Goal: Transaction & Acquisition: Purchase product/service

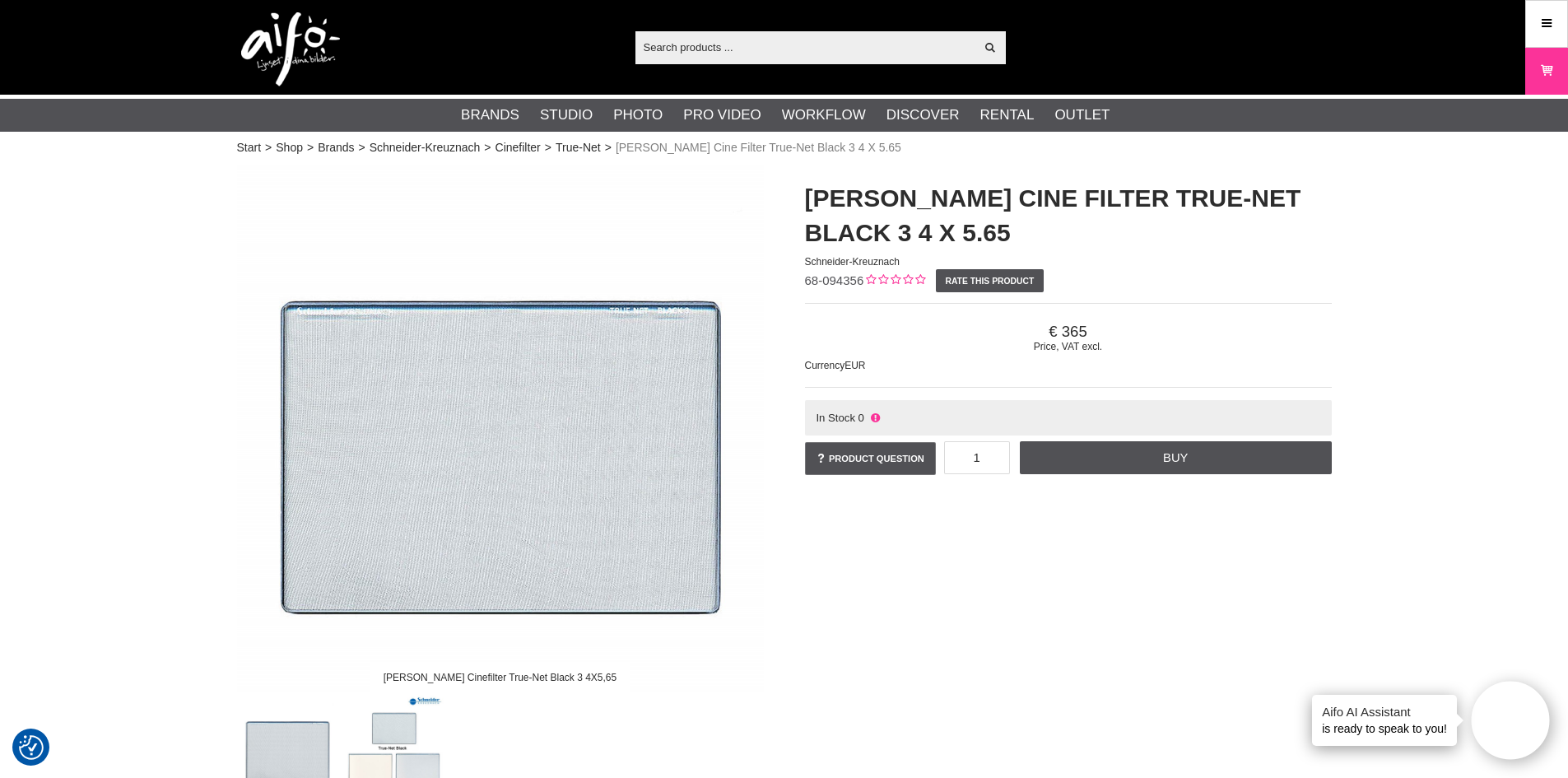
click at [875, 417] on icon at bounding box center [876, 417] width 13 height 12
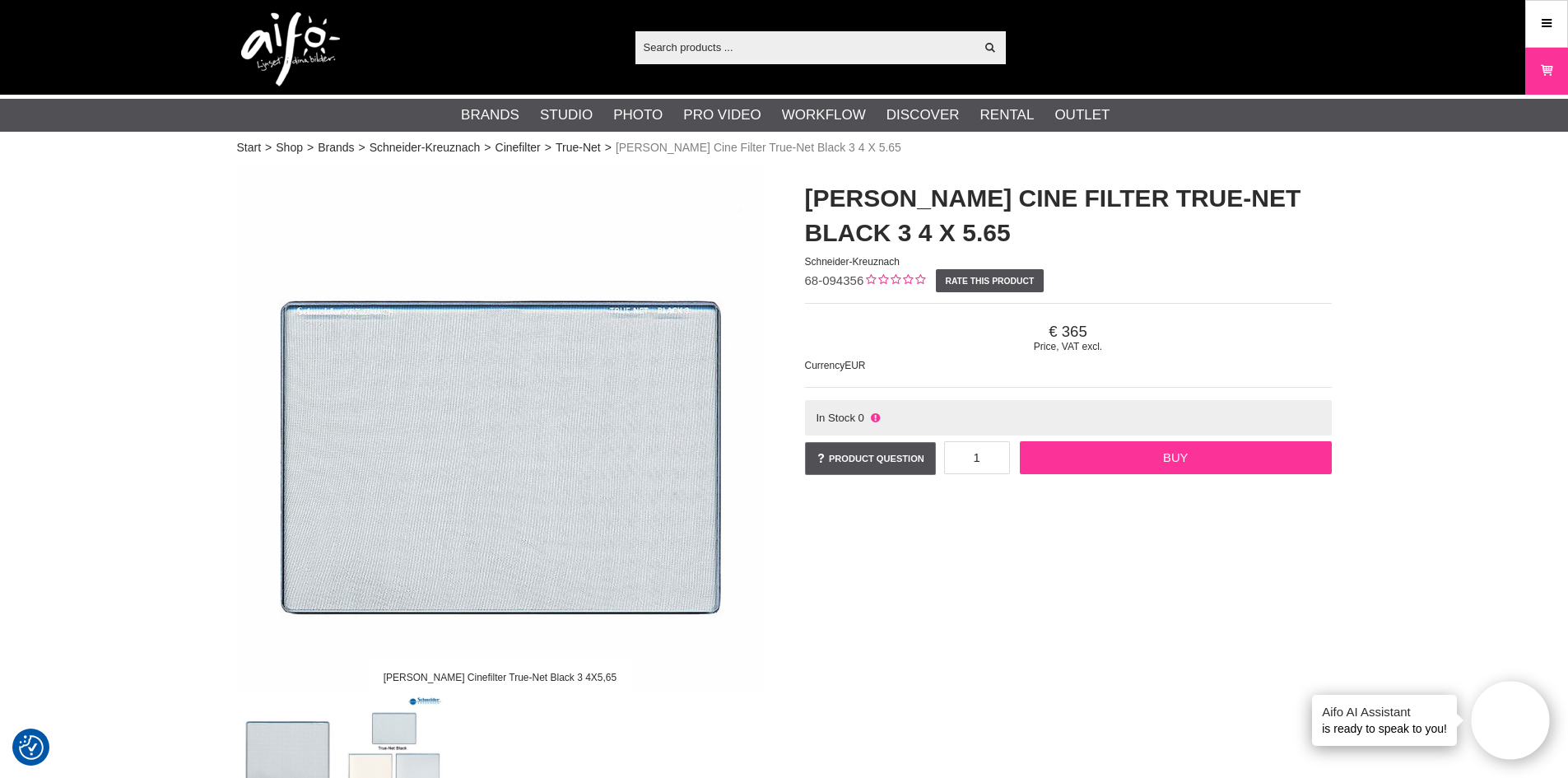
click at [1174, 465] on link "Buy" at bounding box center [1175, 458] width 311 height 33
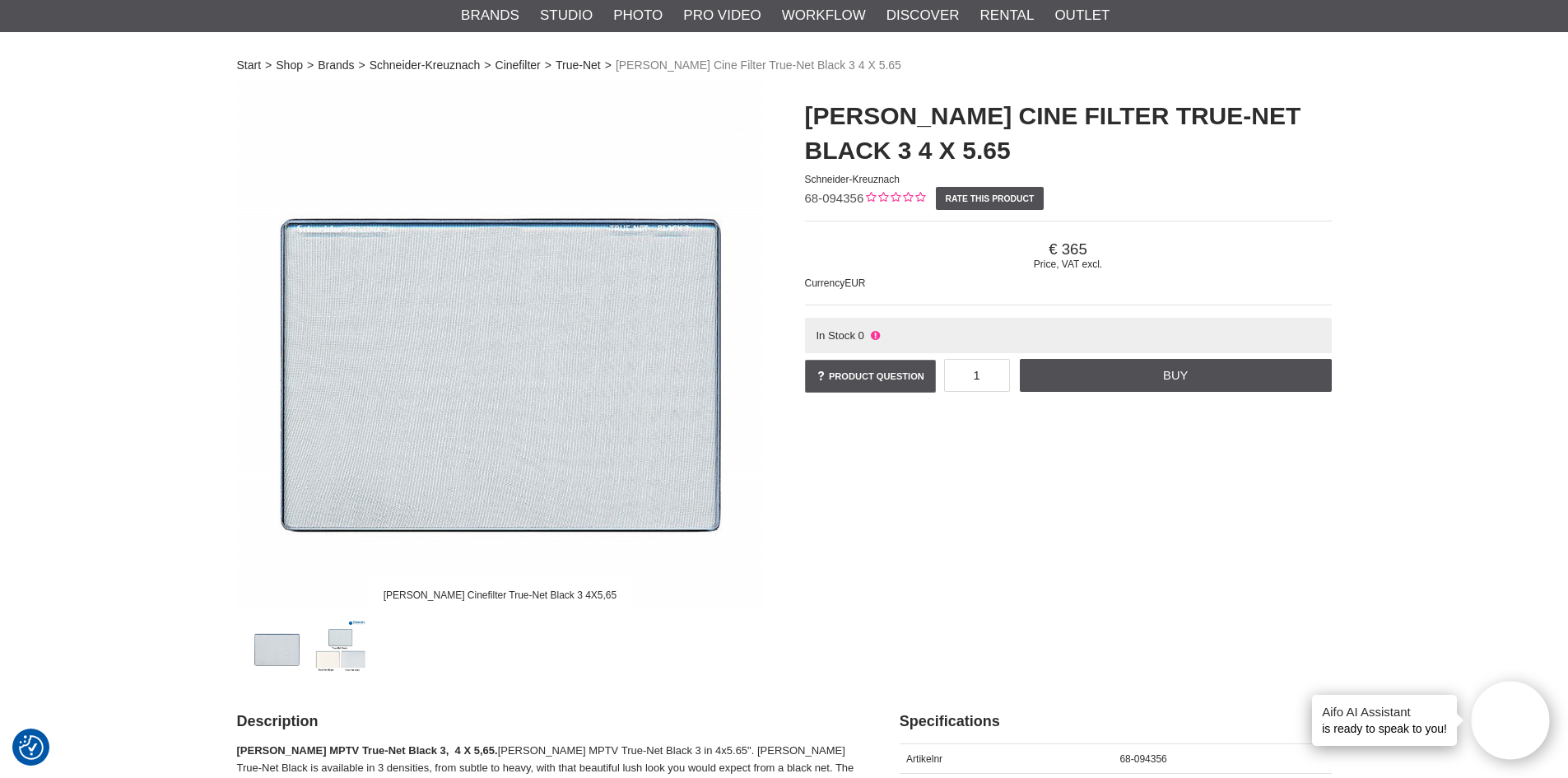
scroll to position [494, 0]
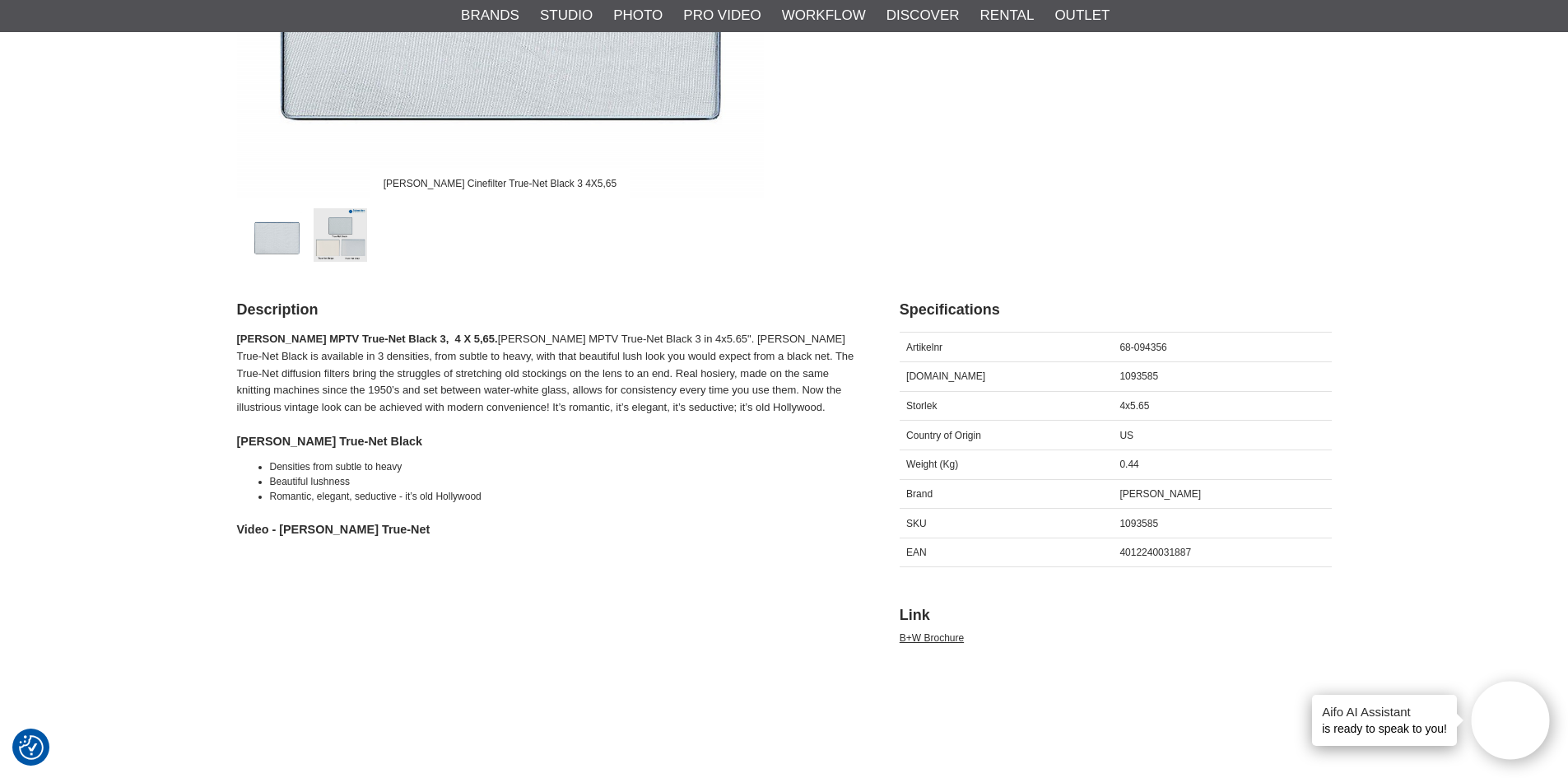
click at [356, 235] on link at bounding box center [340, 235] width 54 height 54
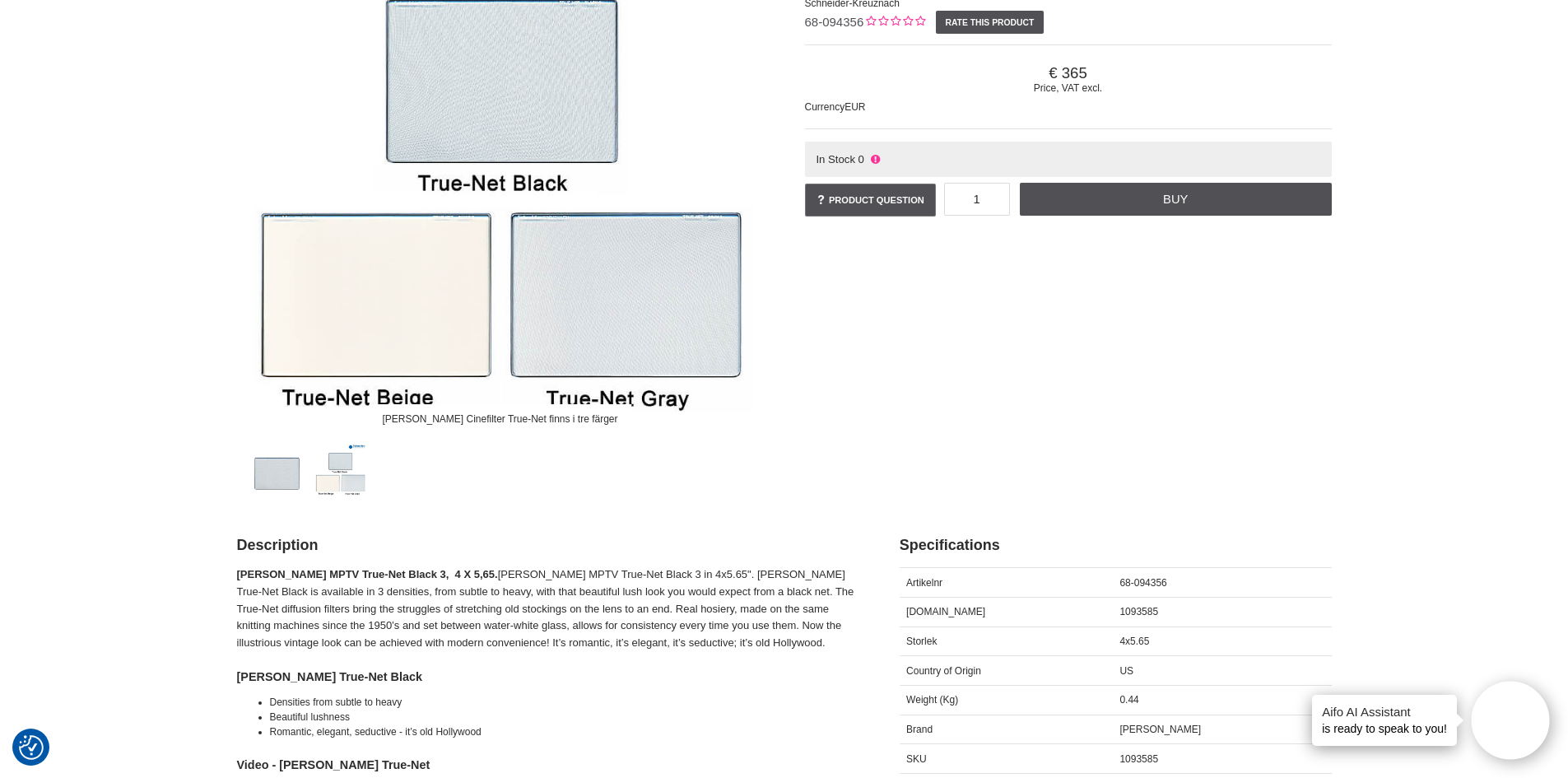
scroll to position [0, 0]
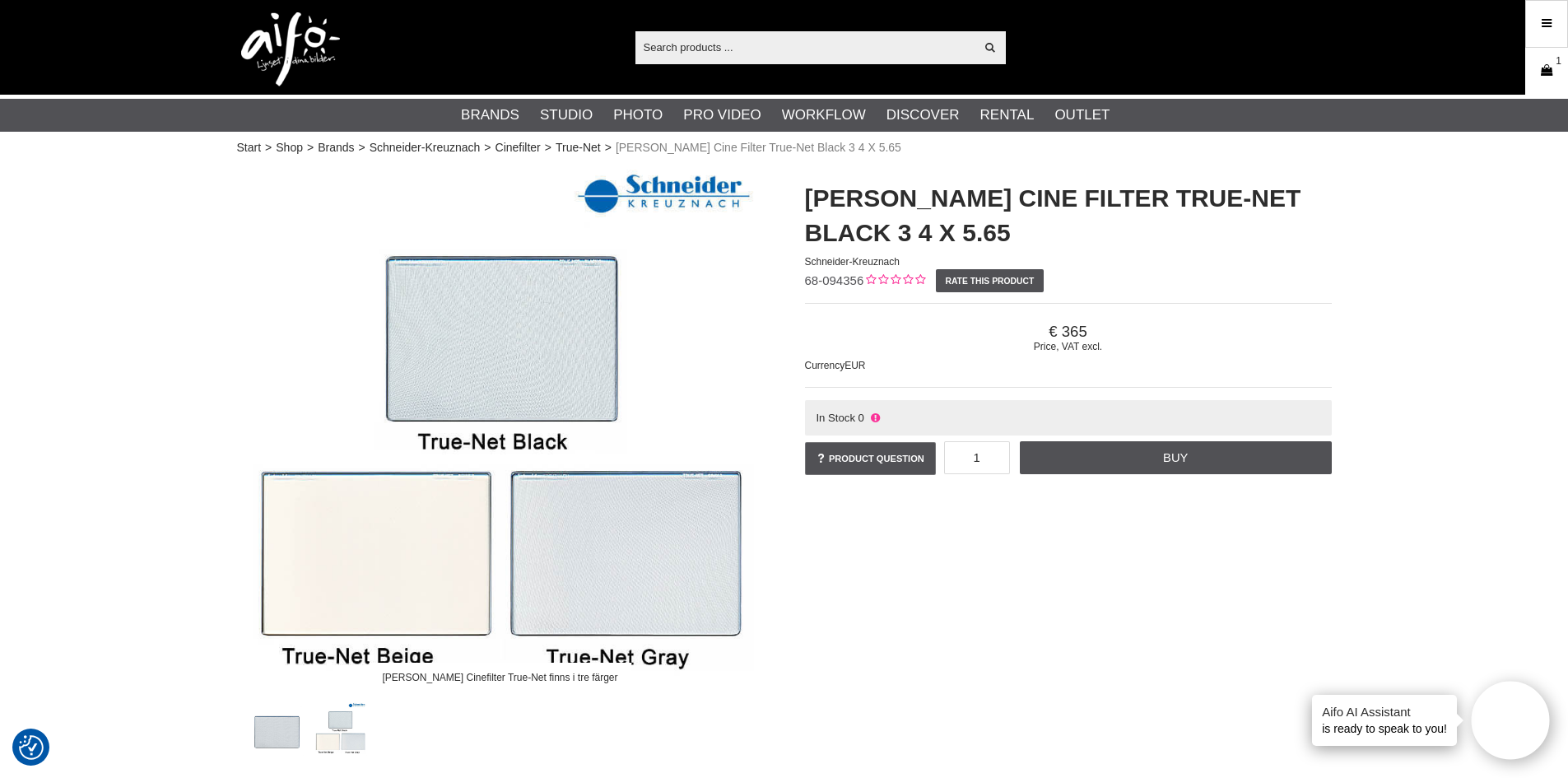
click at [1545, 73] on icon at bounding box center [1546, 70] width 16 height 18
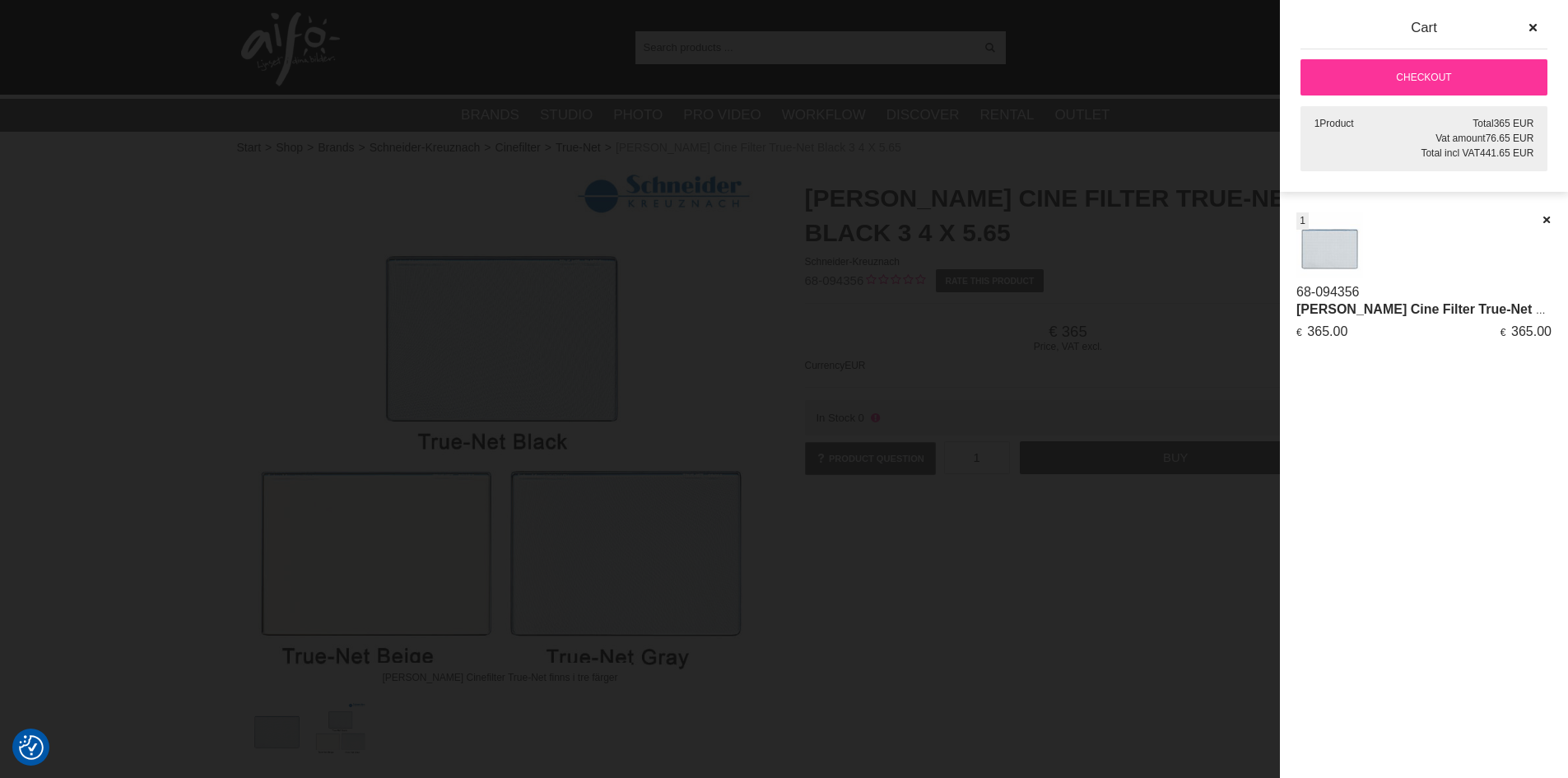
click at [1417, 69] on link "Checkout" at bounding box center [1423, 78] width 246 height 36
